Goal: Task Accomplishment & Management: Manage account settings

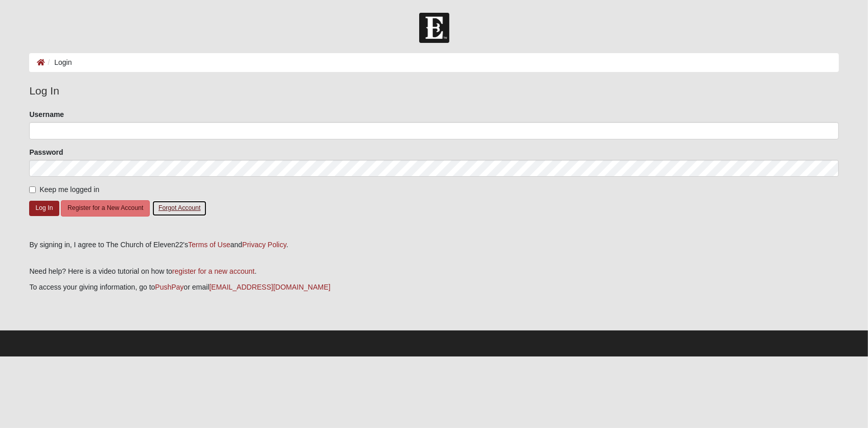
click at [178, 210] on button "Forgot Account" at bounding box center [179, 208] width 55 height 16
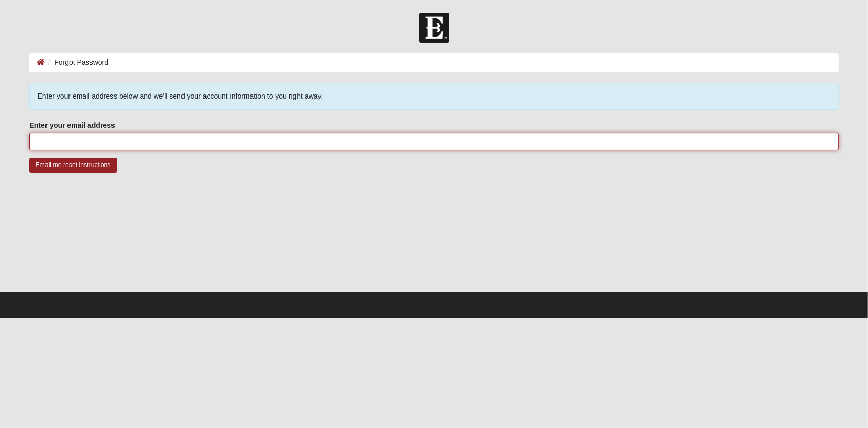
click at [124, 142] on input "Enter your email address" at bounding box center [433, 141] width 809 height 17
type input "[PERSON_NAME][EMAIL_ADDRESS][DOMAIN_NAME]"
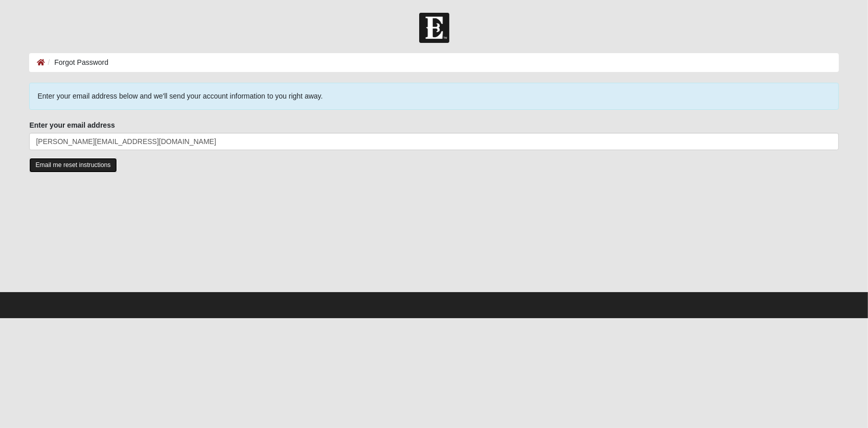
click at [93, 160] on input "Email me reset instructions" at bounding box center [72, 165] width 87 height 15
